Goal: Navigation & Orientation: Find specific page/section

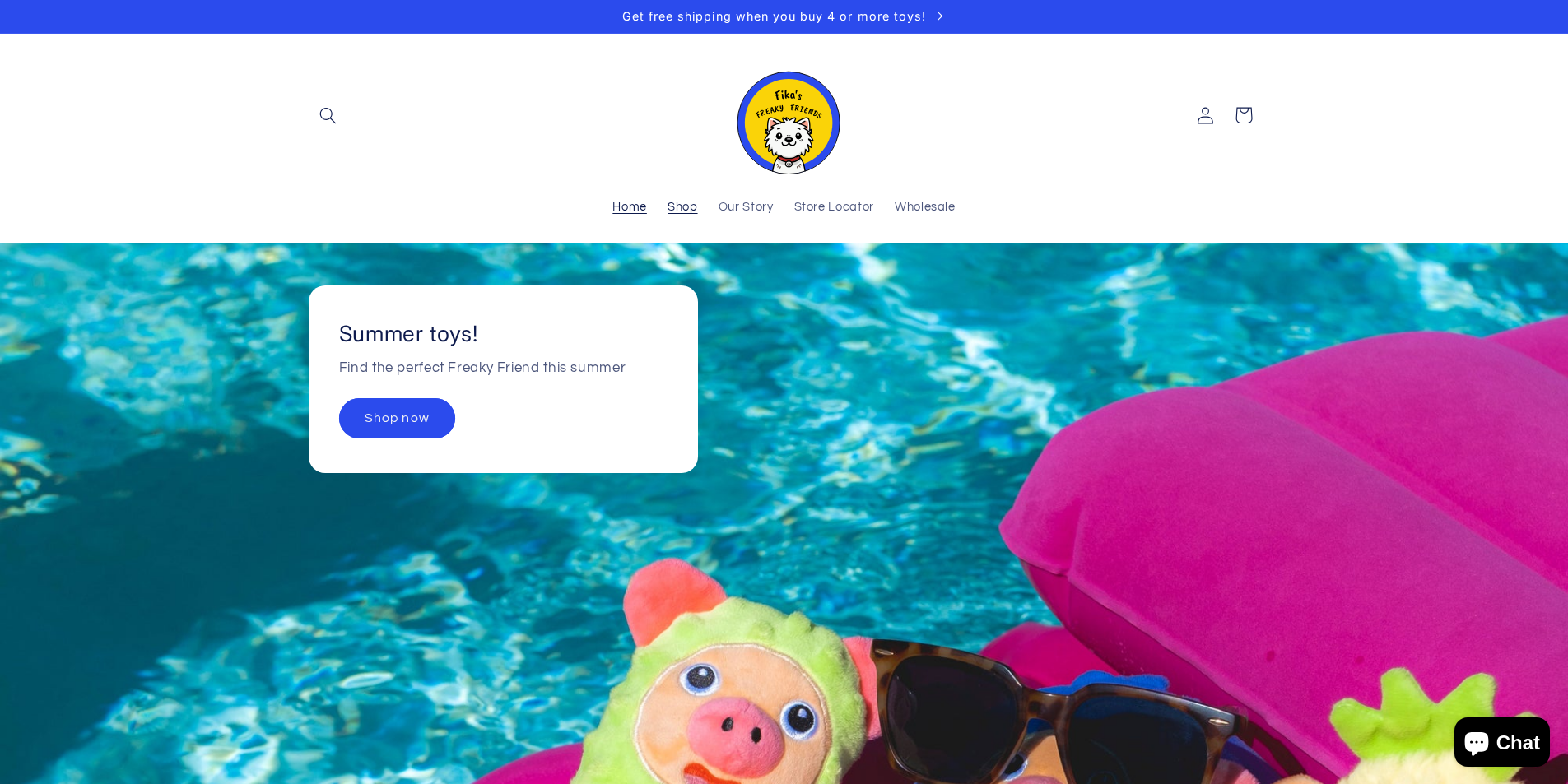
click at [679, 199] on link "Shop" at bounding box center [681, 208] width 51 height 36
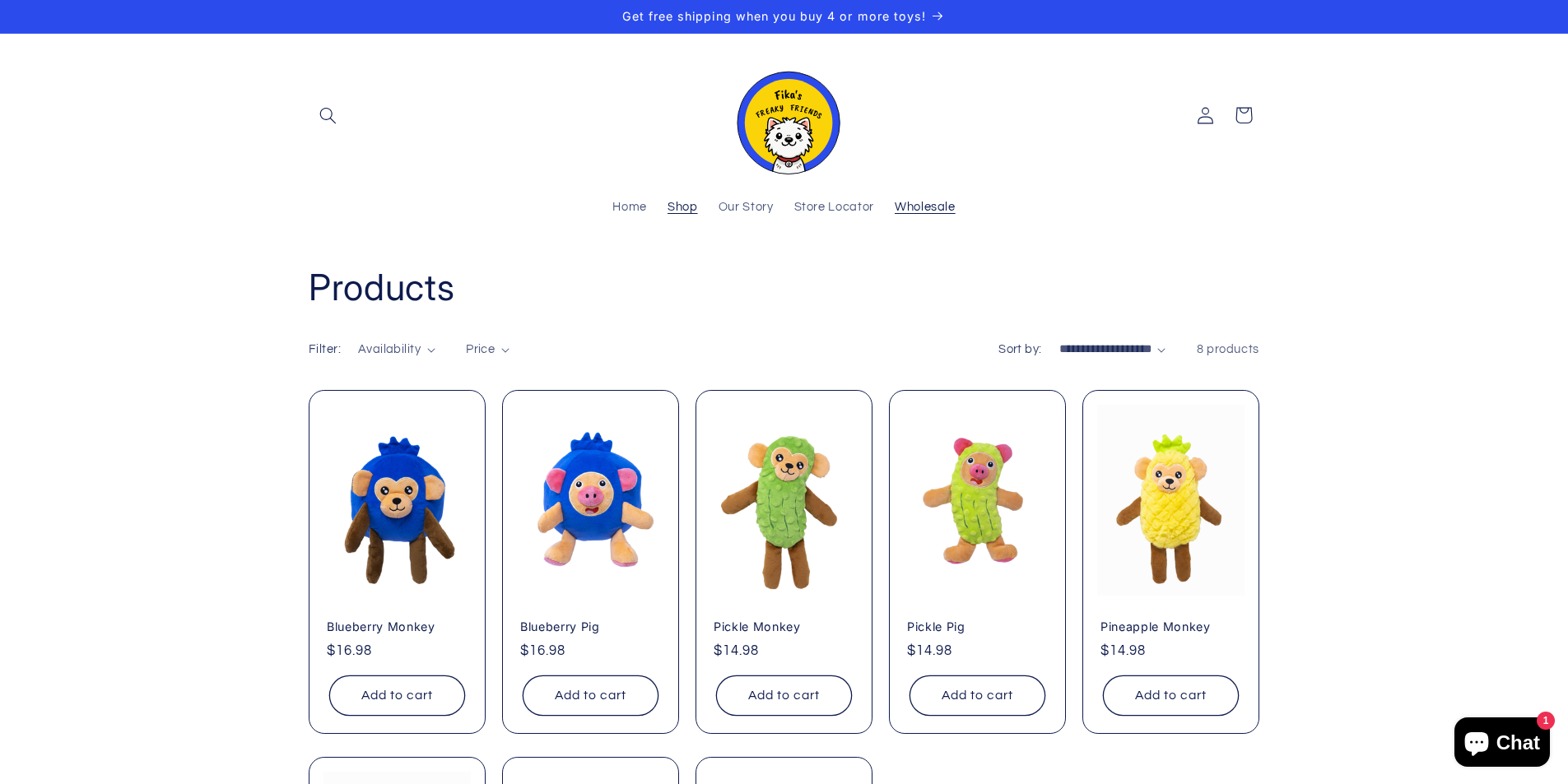
click at [918, 206] on span "Wholesale" at bounding box center [925, 208] width 61 height 16
